Goal: Transaction & Acquisition: Book appointment/travel/reservation

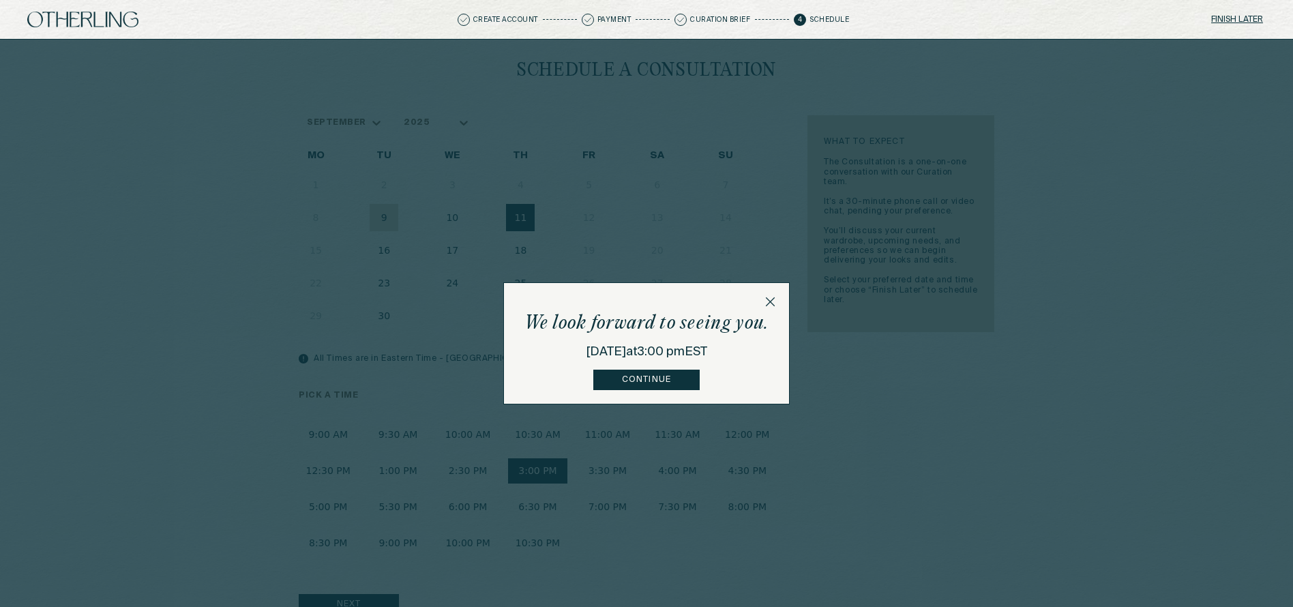
click at [772, 302] on icon at bounding box center [770, 302] width 10 height 10
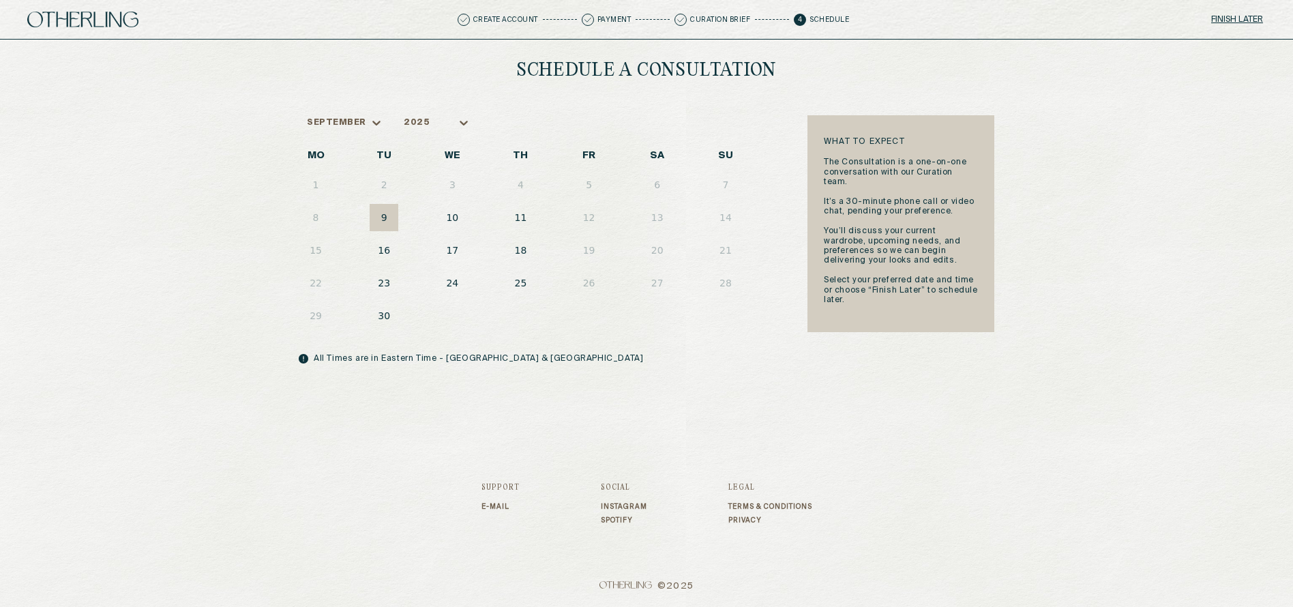
click at [388, 250] on button "16" at bounding box center [384, 250] width 29 height 27
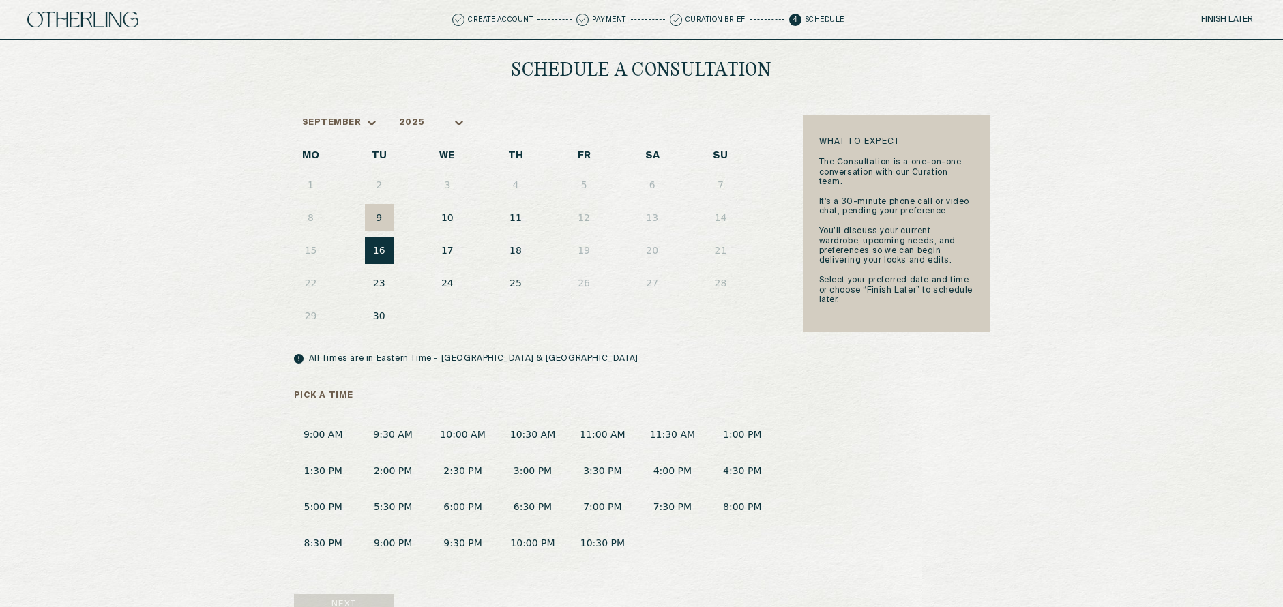
click at [400, 434] on button "9:30 AM" at bounding box center [393, 434] width 59 height 25
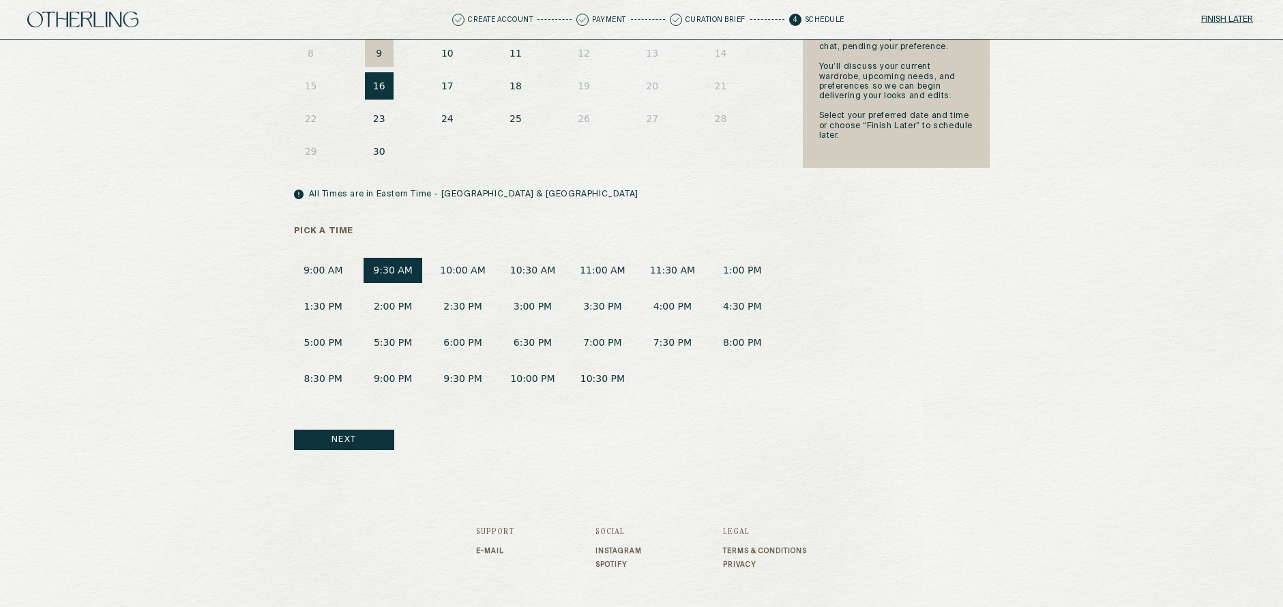
scroll to position [179, 0]
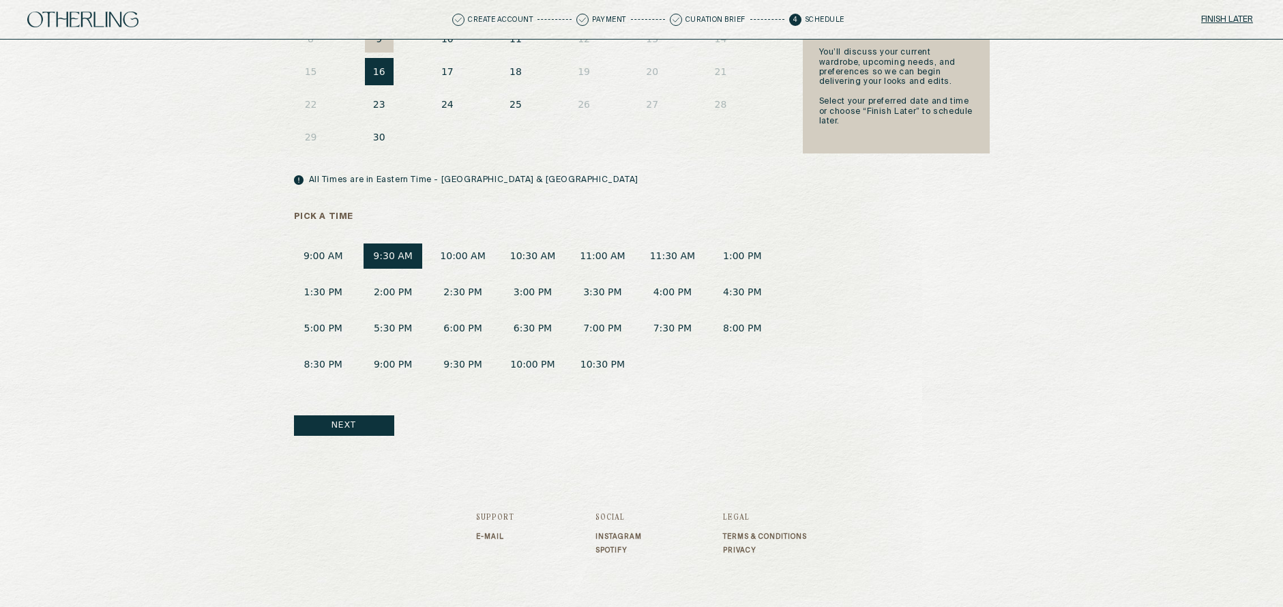
click at [377, 427] on button "Next" at bounding box center [344, 425] width 100 height 20
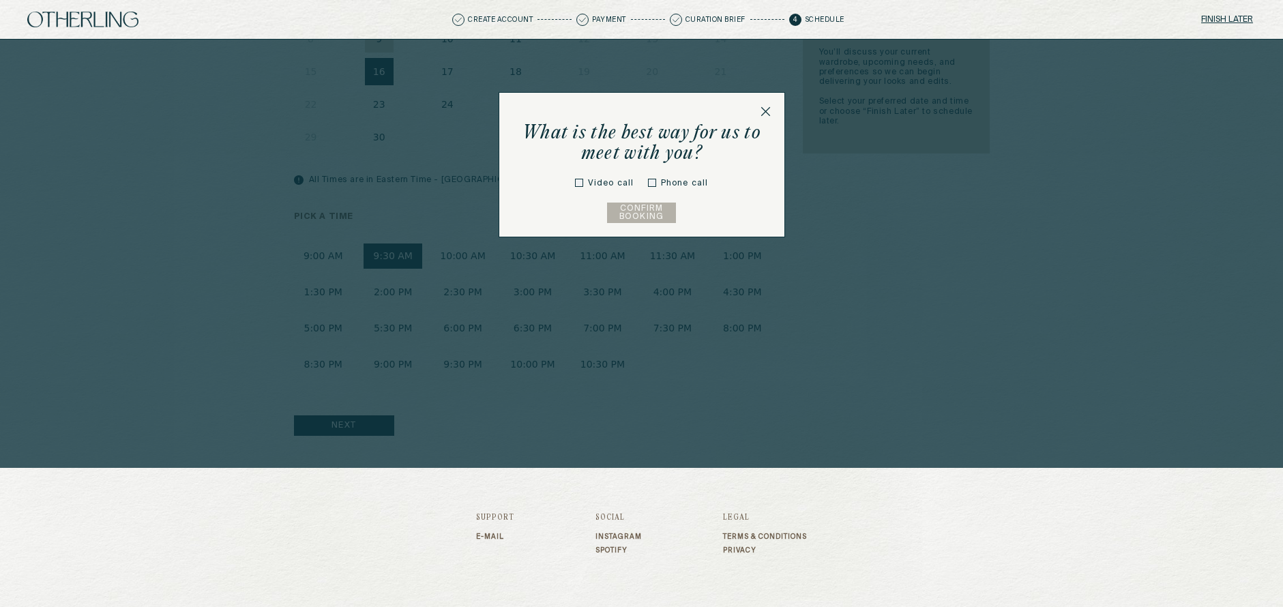
scroll to position [0, 0]
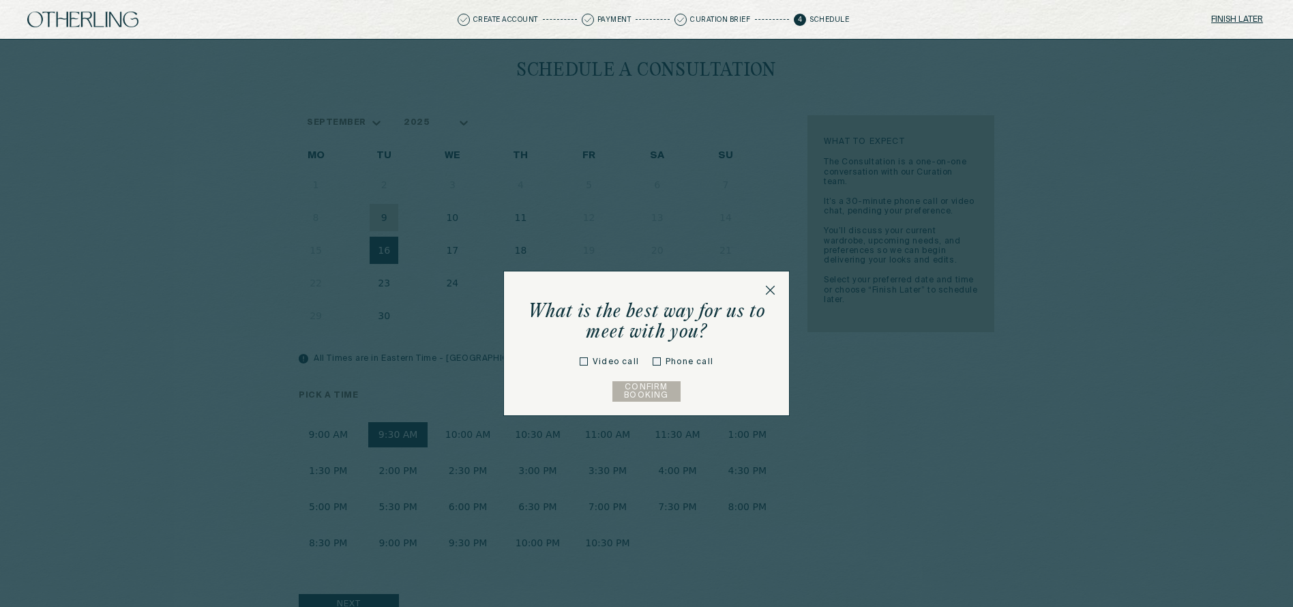
click at [596, 359] on label "Video call" at bounding box center [616, 362] width 46 height 12
click at [639, 396] on button "Confirm Booking" at bounding box center [647, 391] width 69 height 20
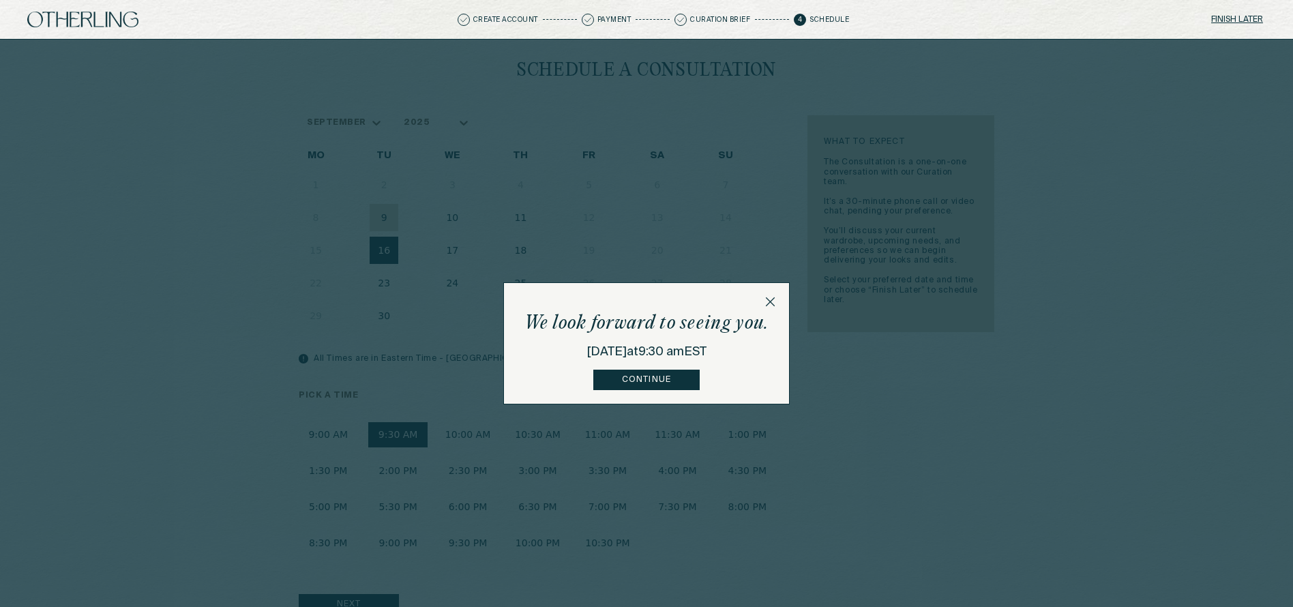
click at [644, 379] on button "Continue" at bounding box center [646, 380] width 106 height 20
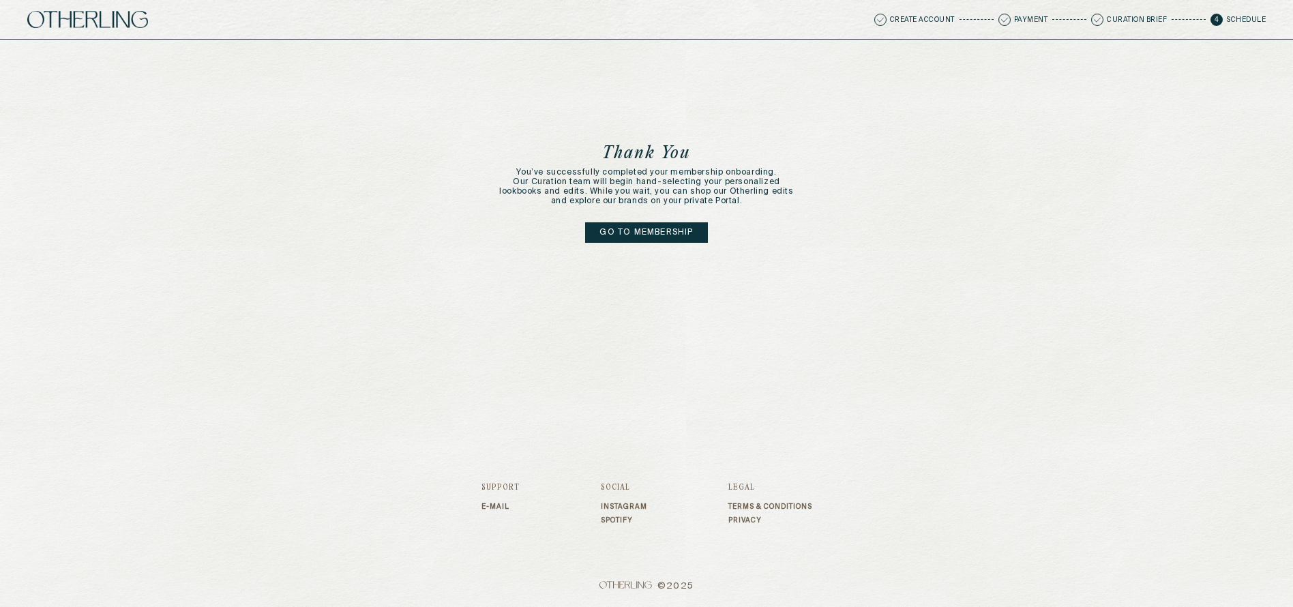
click at [630, 236] on link "Go to membership" at bounding box center [646, 232] width 122 height 20
